Goal: Task Accomplishment & Management: Use online tool/utility

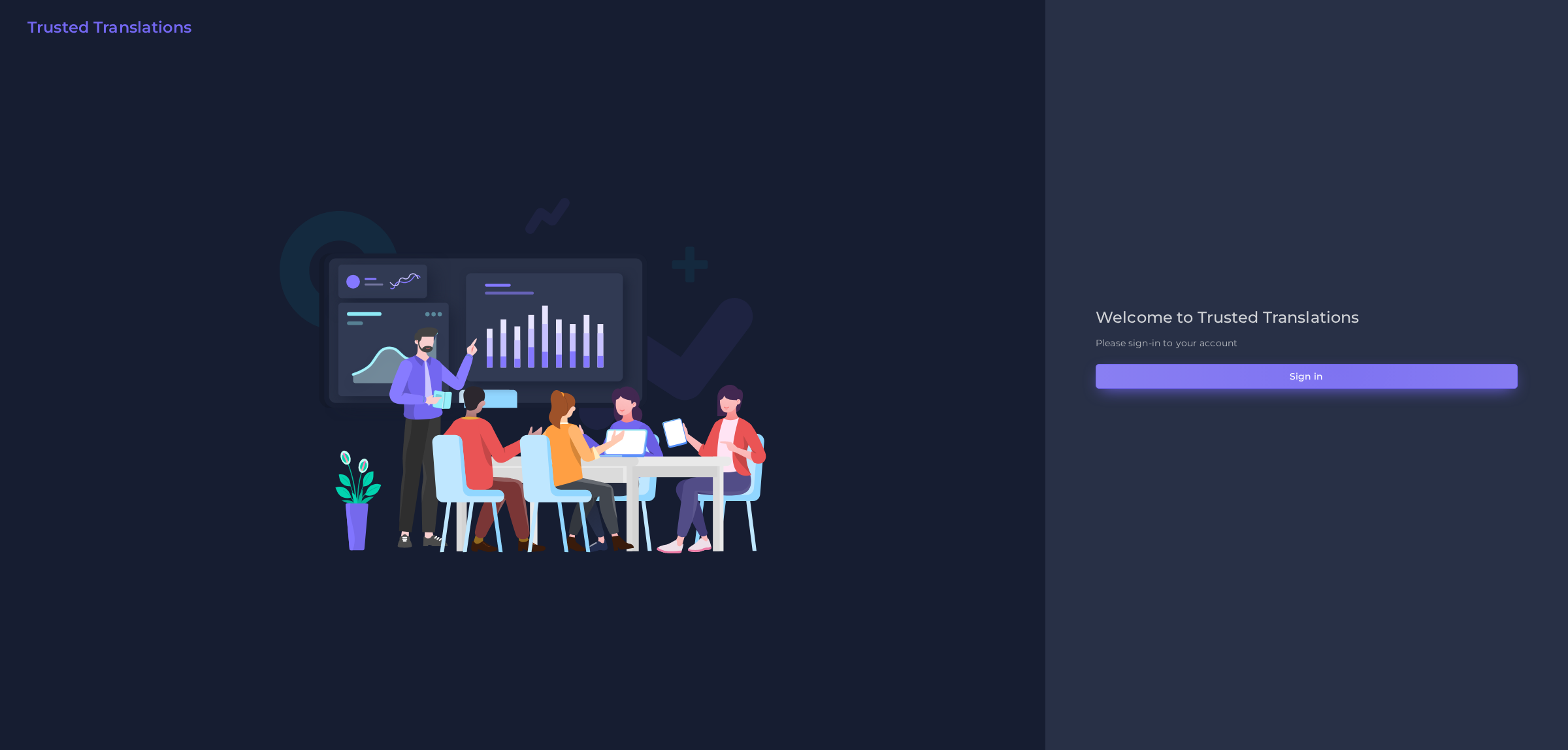
click at [1338, 364] on button "Sign in" at bounding box center [1307, 376] width 422 height 25
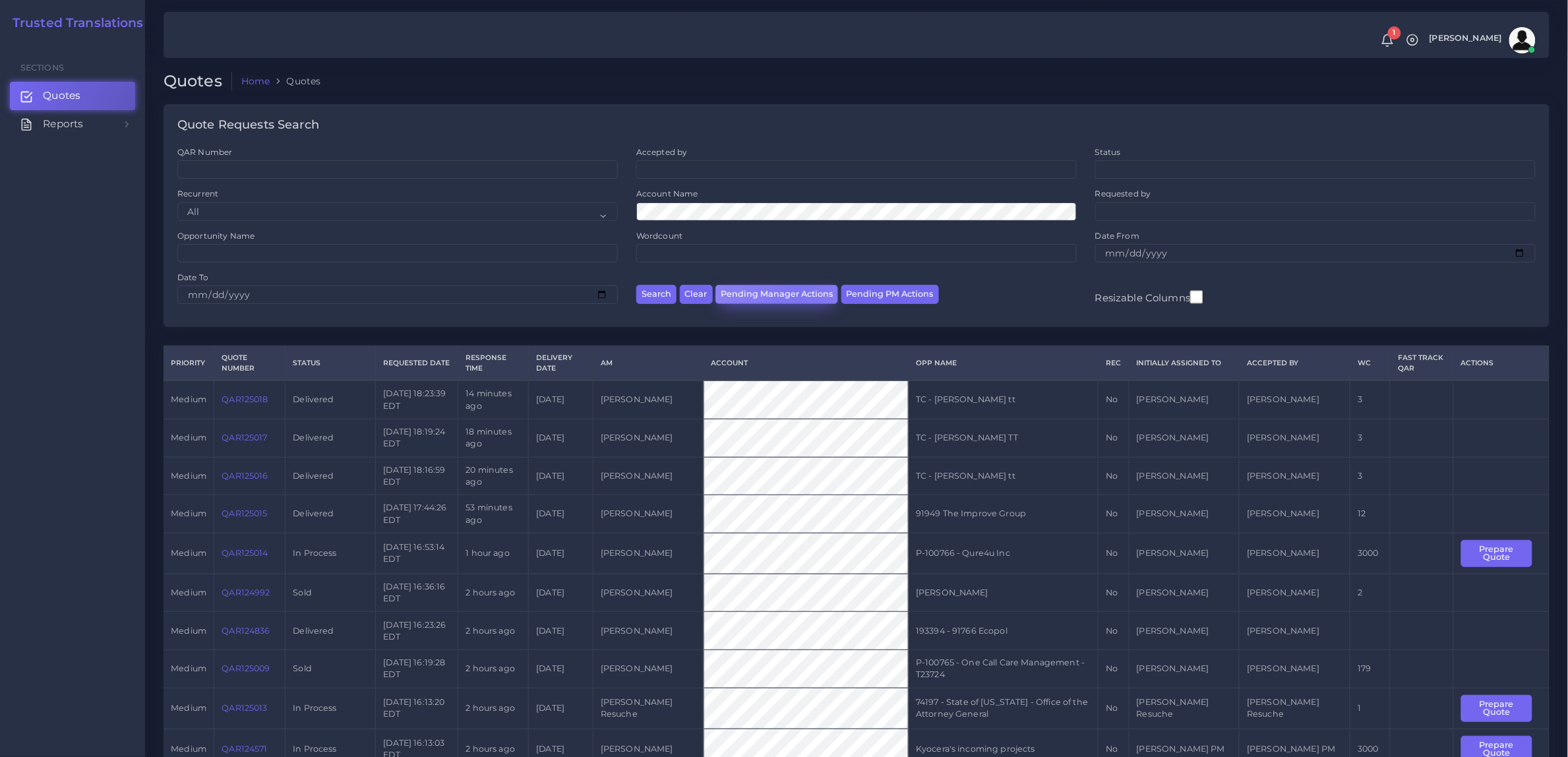
click at [799, 289] on button "Pending Manager Actions" at bounding box center [776, 295] width 123 height 19
select select "awaiting_manager_initial_review"
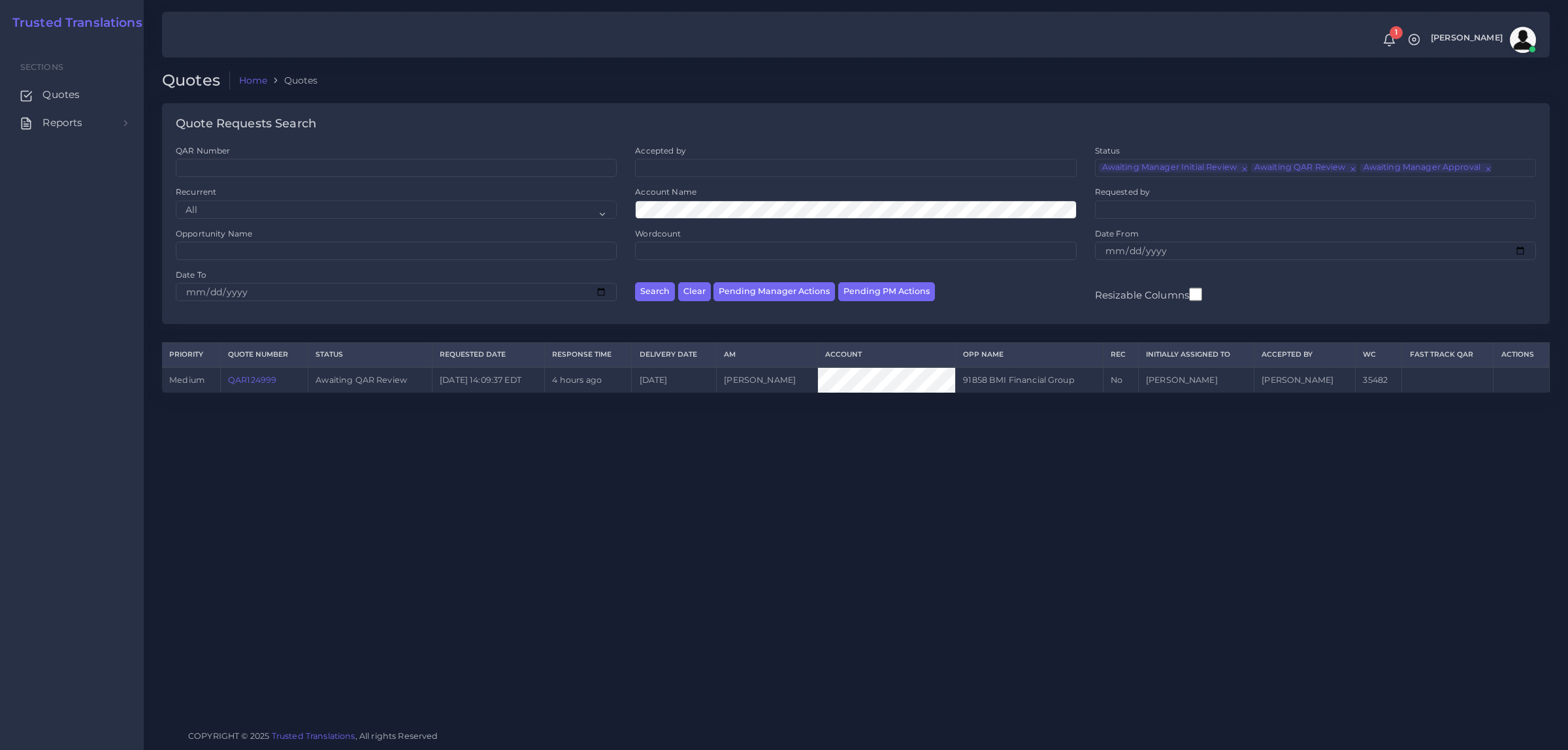
click at [261, 375] on link "QAR124999" at bounding box center [252, 380] width 48 height 10
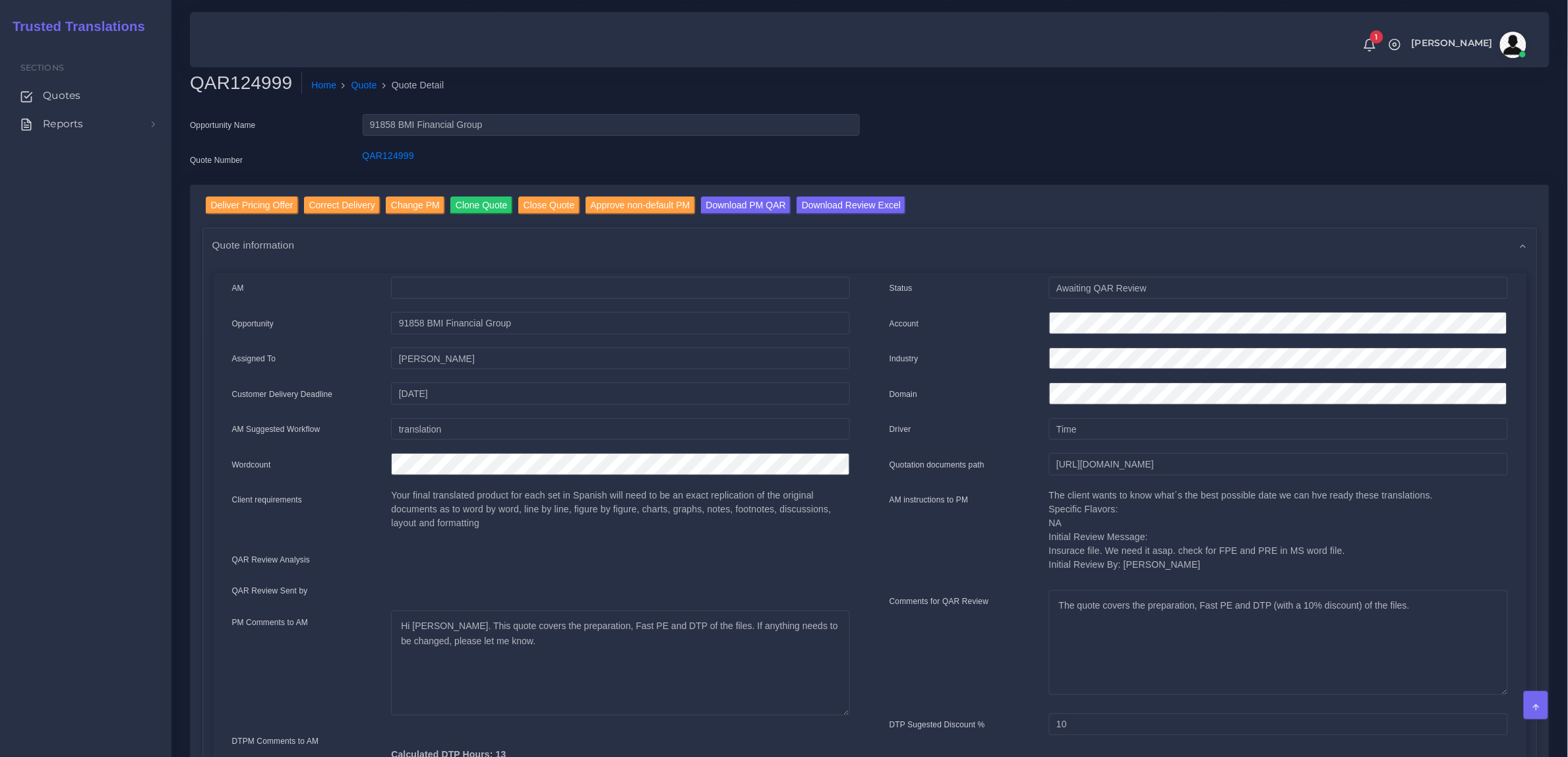
click at [1165, 153] on div "Opportunity Name 91858 BMI Financial Group Quote Number QAR124999" at bounding box center [869, 148] width 1379 height 70
click at [841, 198] on input "Download Review Excel" at bounding box center [851, 205] width 110 height 18
click at [841, 211] on input "Download Review Excel" at bounding box center [851, 205] width 110 height 18
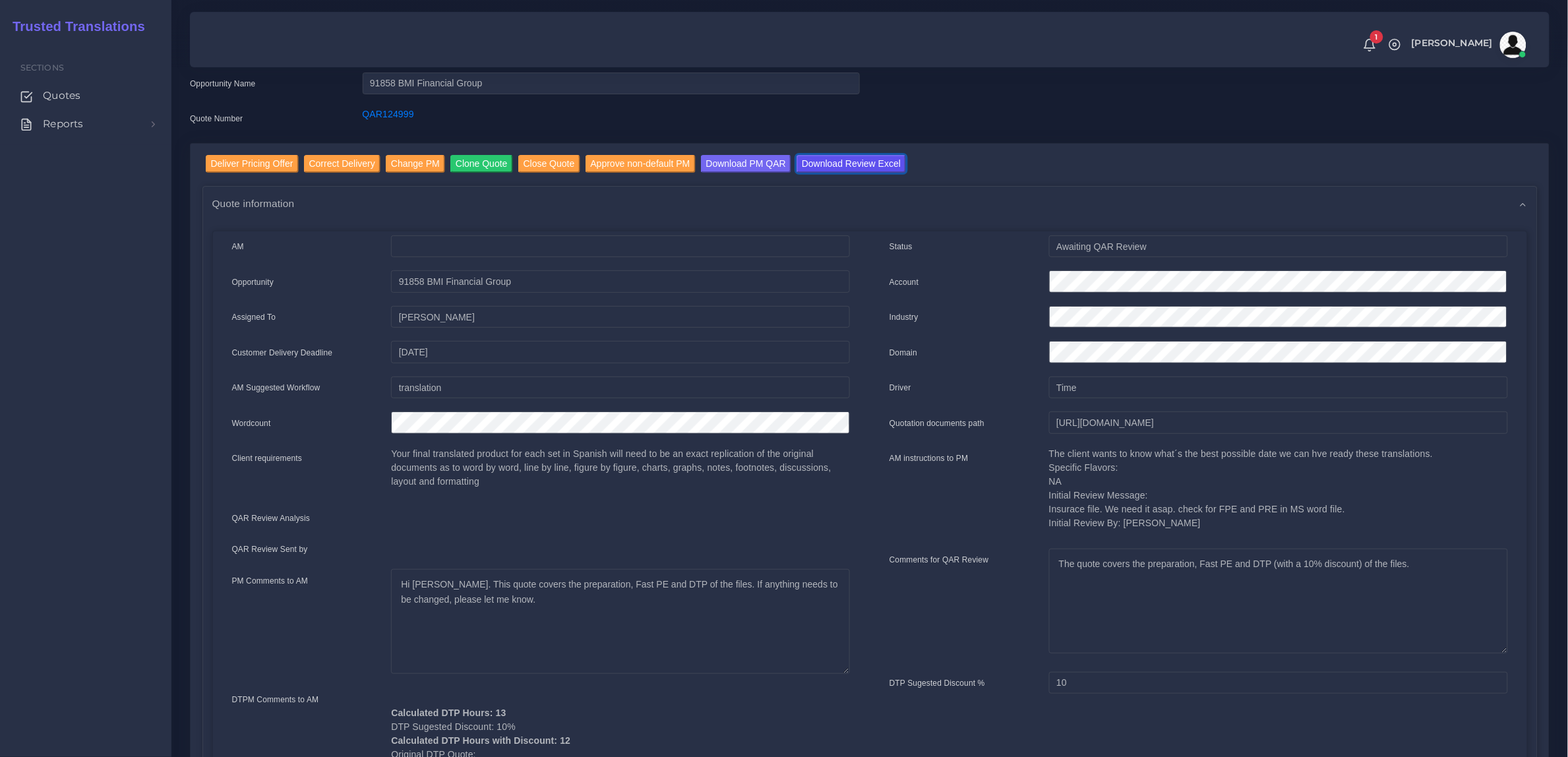
scroll to position [82, 0]
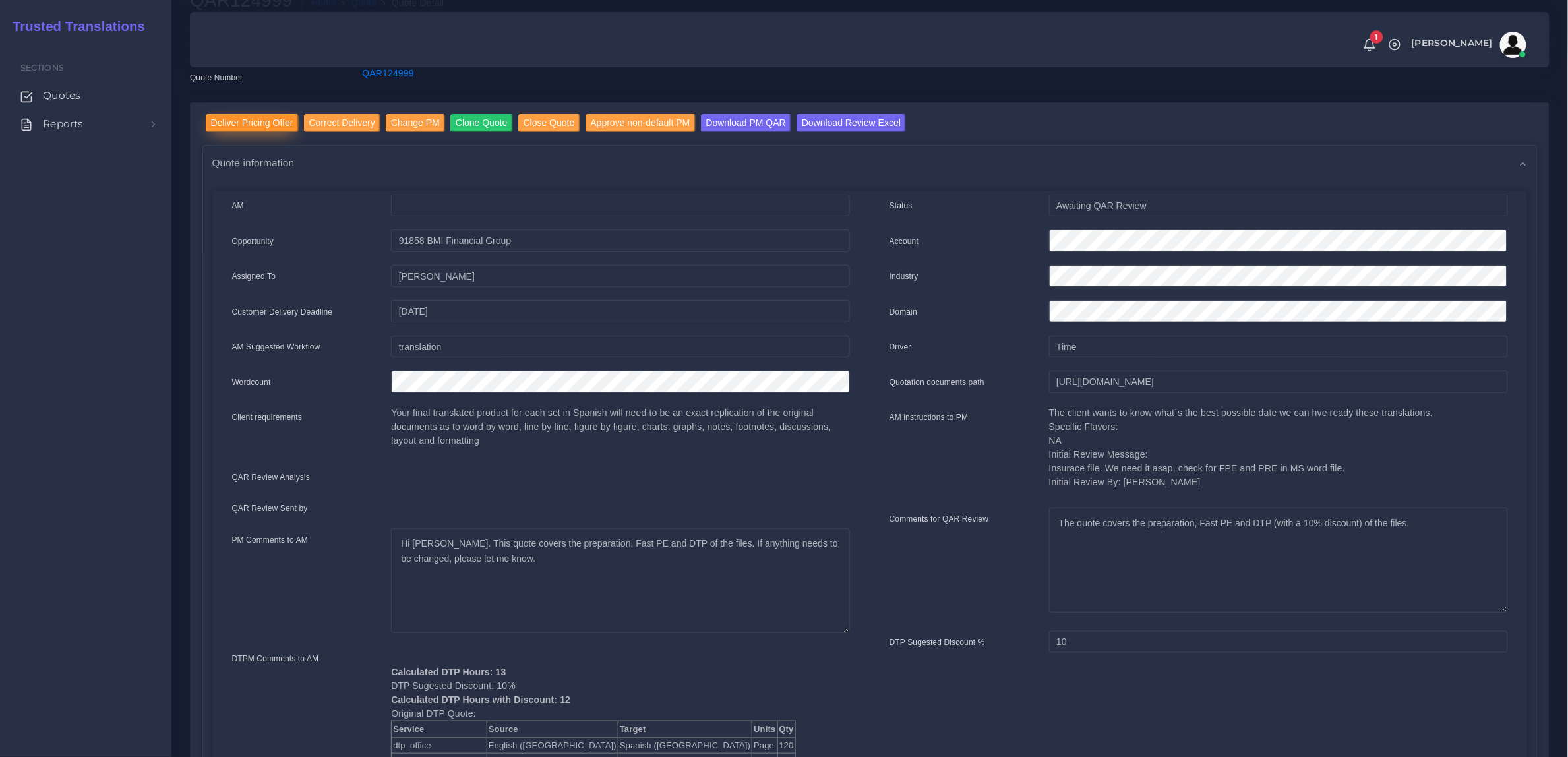
click at [257, 117] on input "Deliver Pricing Offer" at bounding box center [252, 123] width 93 height 18
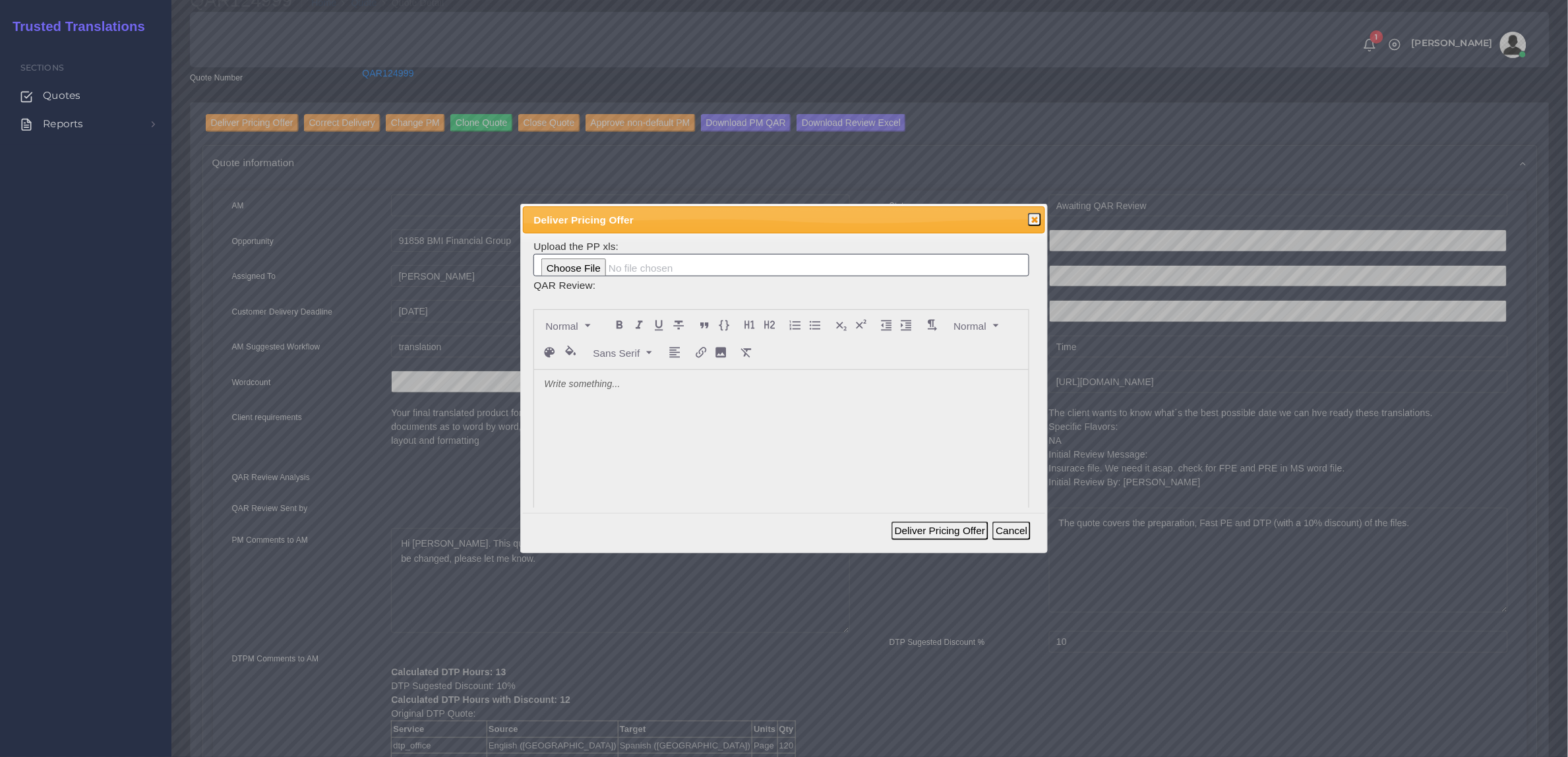
click at [686, 397] on div at bounding box center [781, 468] width 494 height 197
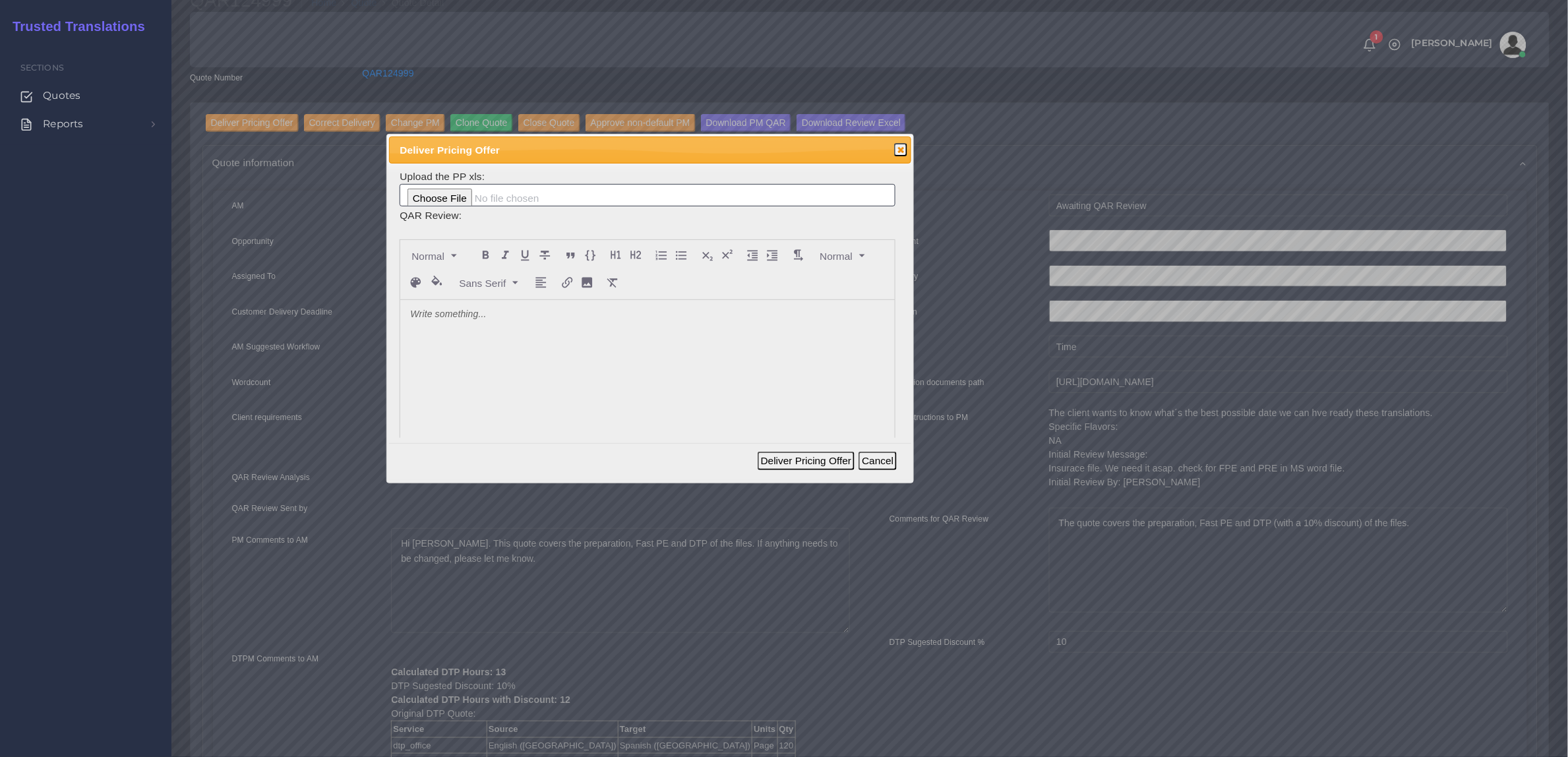
drag, startPoint x: 803, startPoint y: 232, endPoint x: 625, endPoint y: 152, distance: 195.2
click at [625, 152] on span "Deliver Pricing Offer" at bounding box center [625, 149] width 450 height 15
click at [471, 318] on p at bounding box center [646, 315] width 474 height 14
click at [439, 196] on input "file" at bounding box center [646, 195] width 495 height 23
type input "C:\fakepath\PP_BMI_Financial_Group_124999.xlsx"
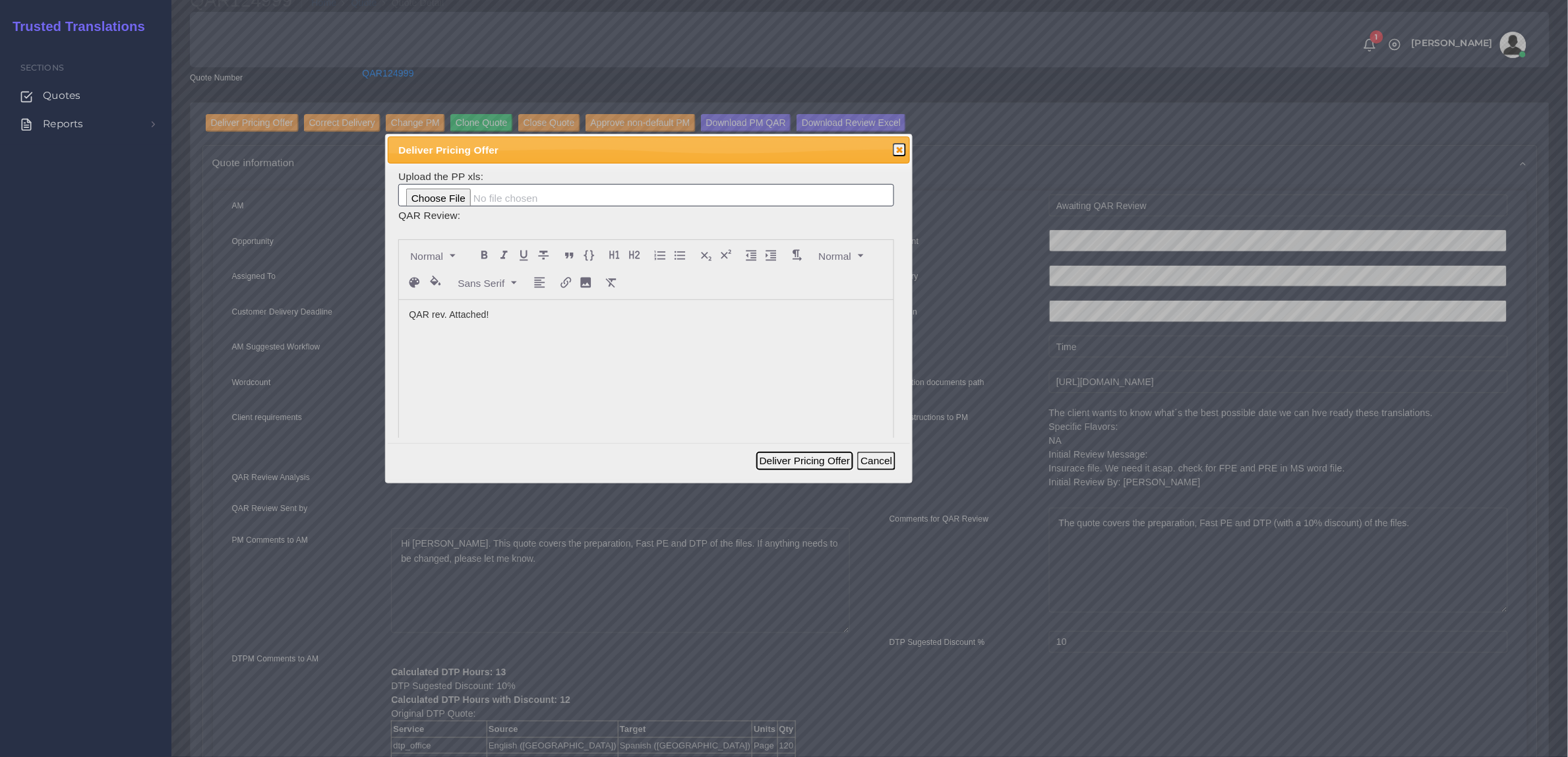
click at [800, 459] on button "Deliver Pricing Offer" at bounding box center [805, 461] width 97 height 19
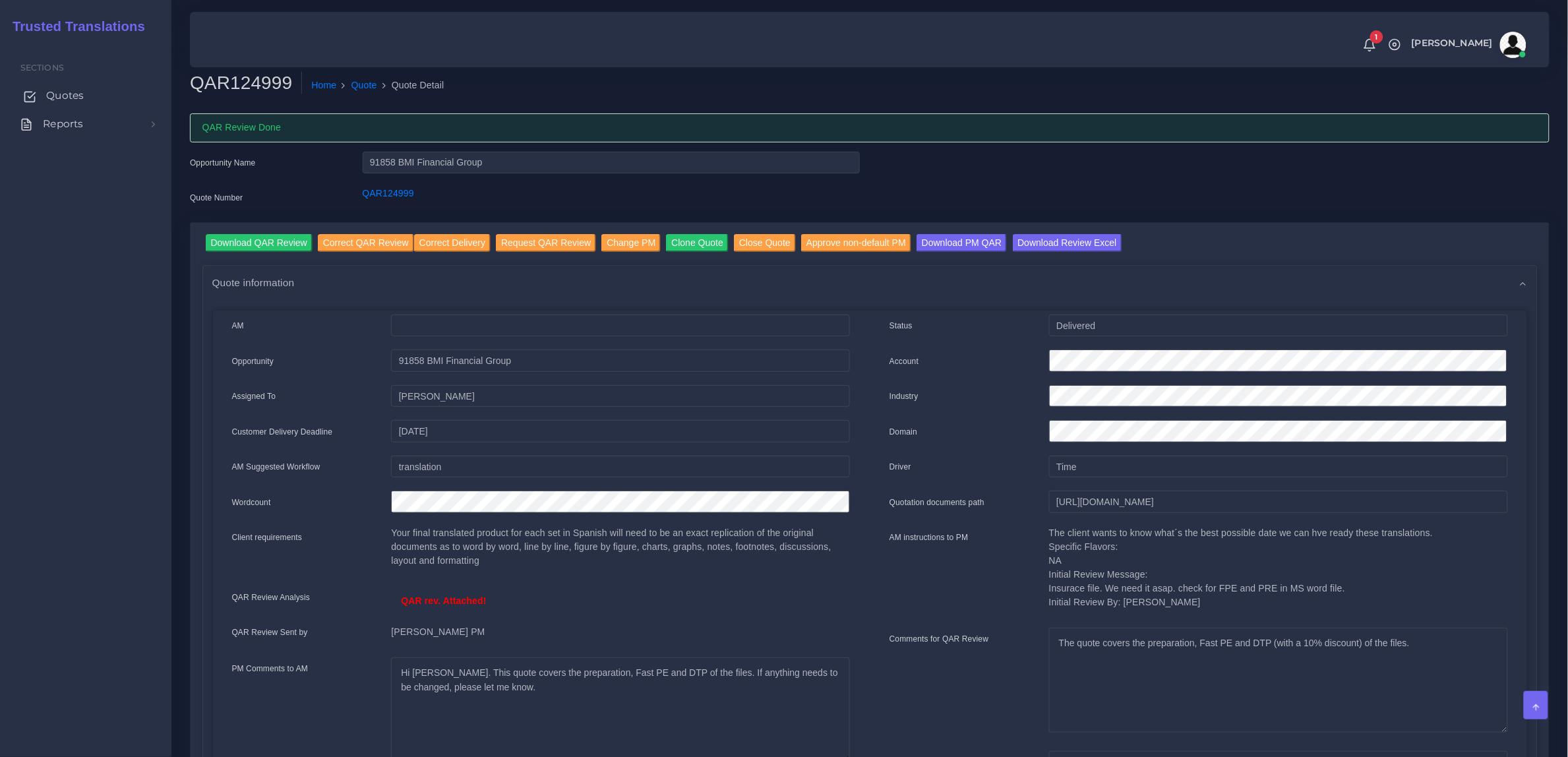
click at [71, 90] on span "Quotes" at bounding box center [65, 95] width 38 height 15
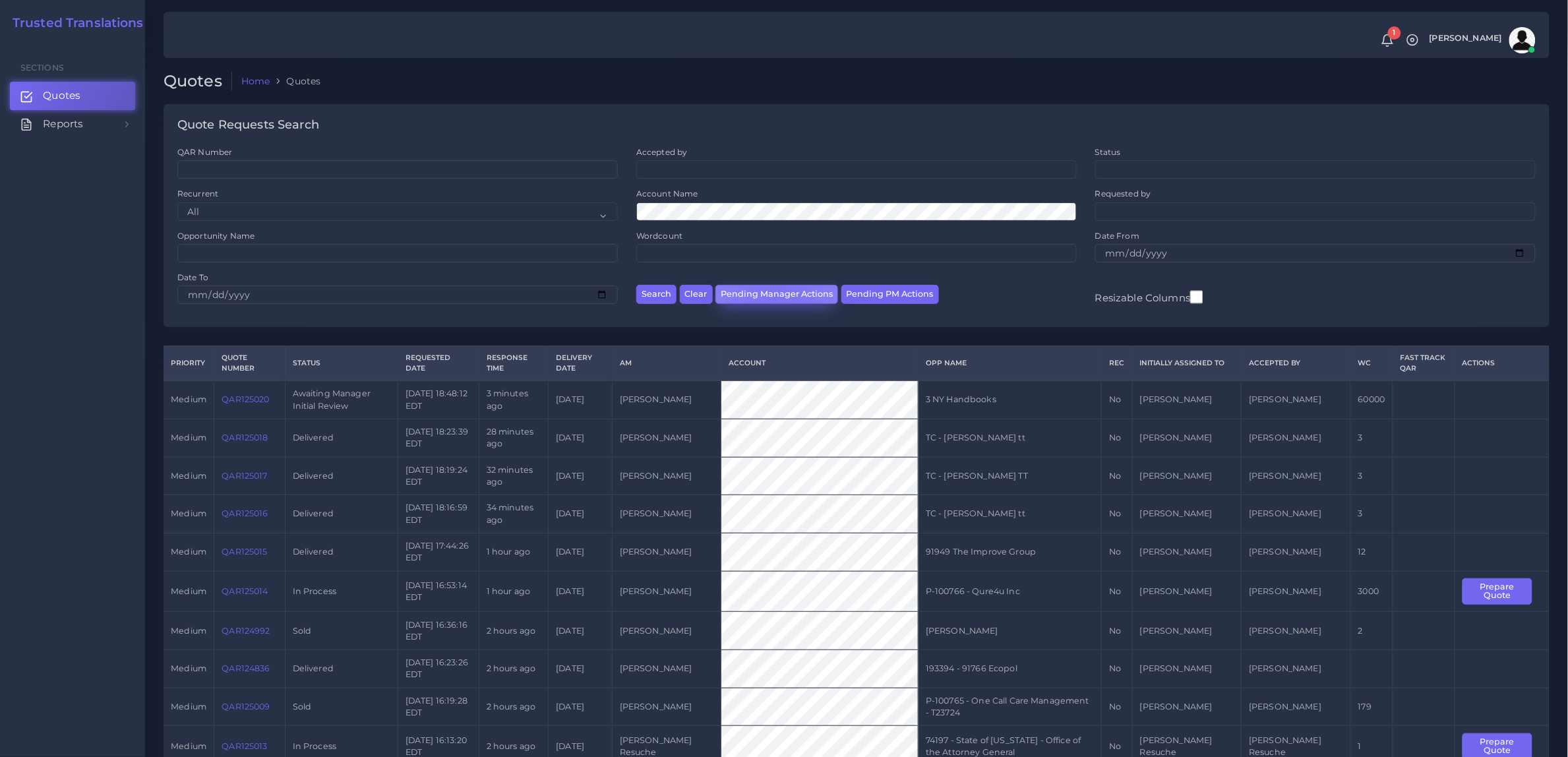
click at [778, 295] on button "Pending Manager Actions" at bounding box center [776, 295] width 123 height 19
select select "awaiting_manager_initial_review"
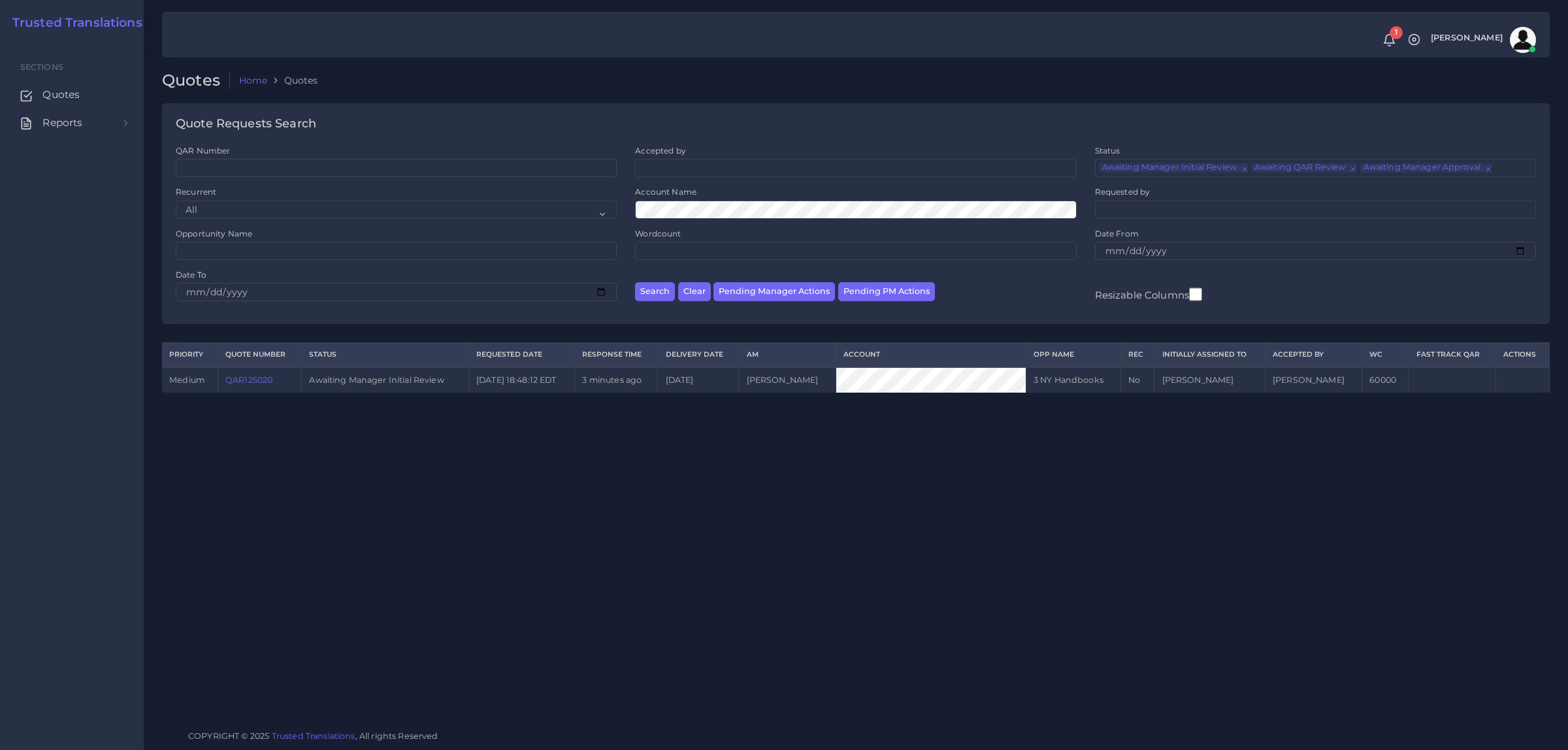
click at [233, 492] on div "Quotes Home Quotes Quote Requests Search QAR Number Accepted by All Mirta Zoia" at bounding box center [856, 360] width 1424 height 720
click at [80, 90] on span "Quotes" at bounding box center [64, 94] width 38 height 14
